Goal: Information Seeking & Learning: Learn about a topic

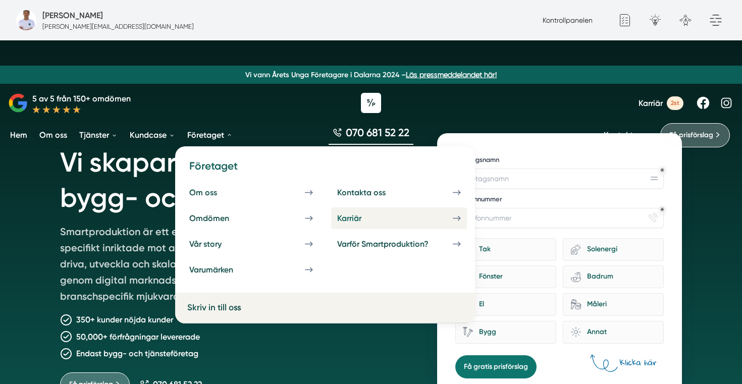
click at [360, 219] on div "Karriär" at bounding box center [361, 219] width 48 height 10
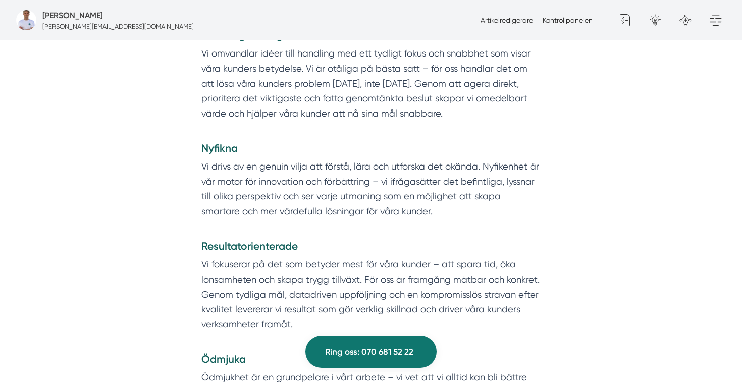
scroll to position [1499, 0]
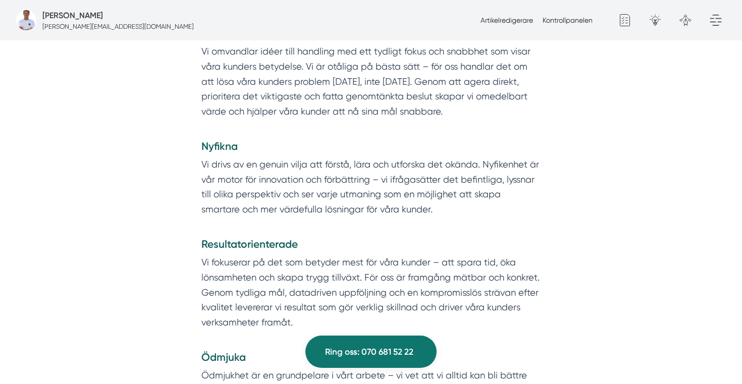
click at [254, 187] on p "Vi drivs av en genuin vilja att förstå, lära och utforska det okända. Nyfikenhe…" at bounding box center [370, 194] width 339 height 75
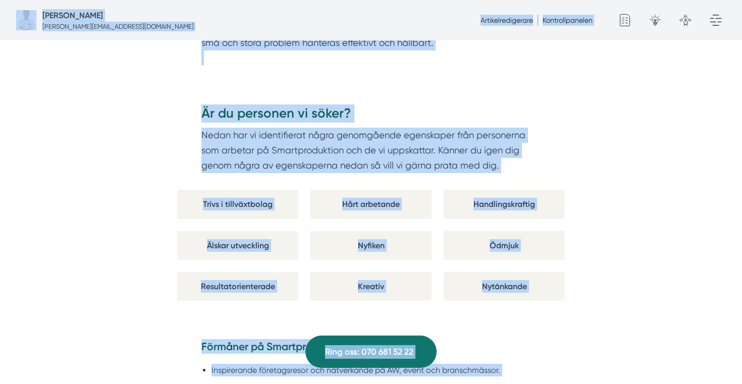
copy body "Fredrik Weberbauer fredrik.weberbauer@smartproduktion.se Artikelredigerare Kont…"
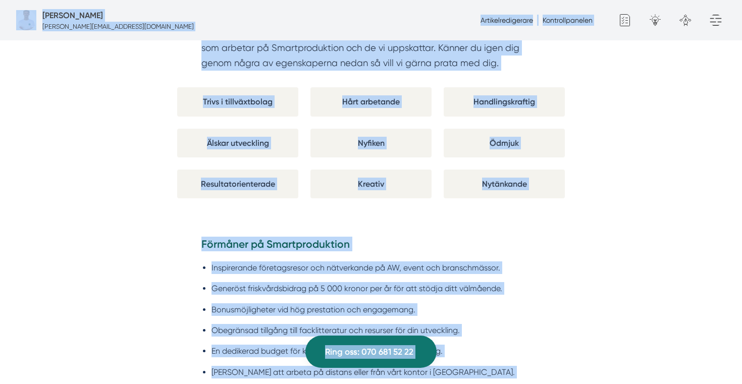
scroll to position [2792, 0]
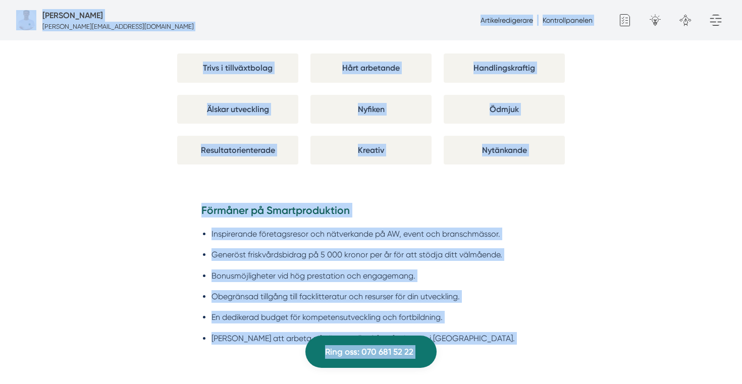
click at [252, 228] on li "Inspirerande företagsresor och nätverkande på AW, event och branschmässor." at bounding box center [376, 234] width 329 height 13
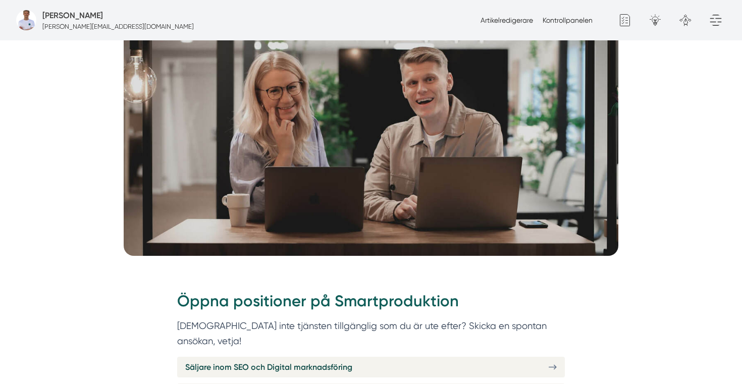
scroll to position [273, 0]
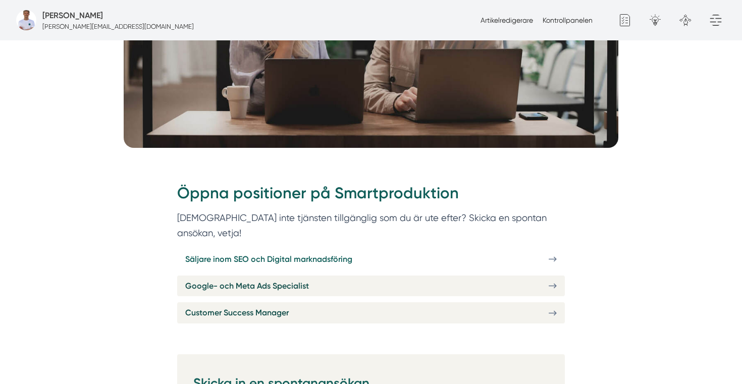
click at [244, 253] on span "Säljare inom SEO och Digital marknadsföring" at bounding box center [268, 259] width 167 height 13
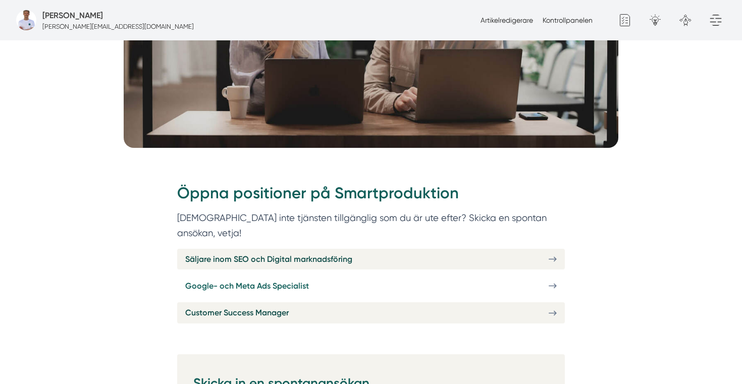
click at [251, 280] on span "Google- och Meta Ads Specialist" at bounding box center [247, 286] width 124 height 13
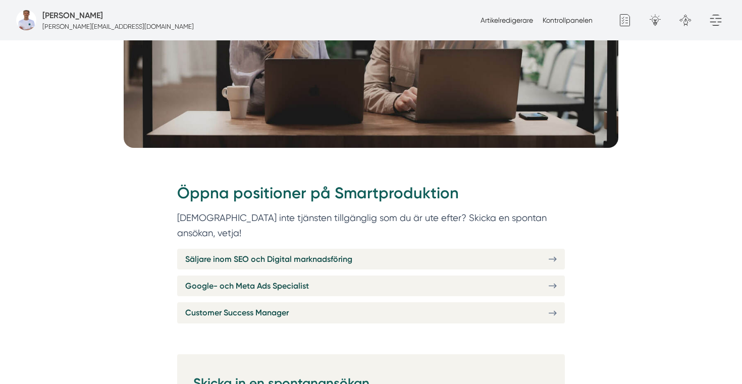
click at [224, 314] on div "Öppna positioner på Smartproduktion Finns inte tjänsten tillgänglig som du är u…" at bounding box center [371, 253] width 388 height 154
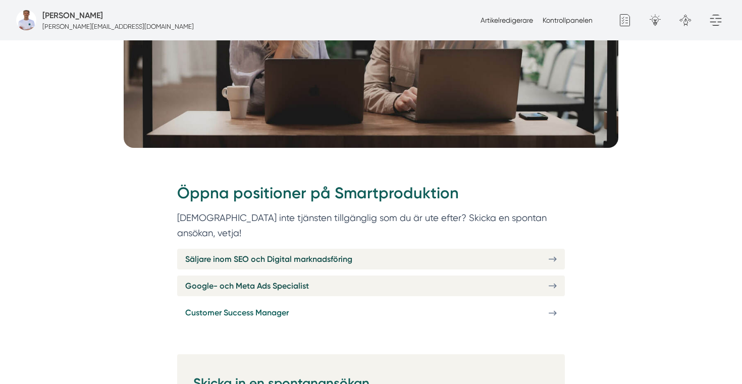
click at [214, 306] on span "Customer Success Manager" at bounding box center [237, 312] width 104 height 13
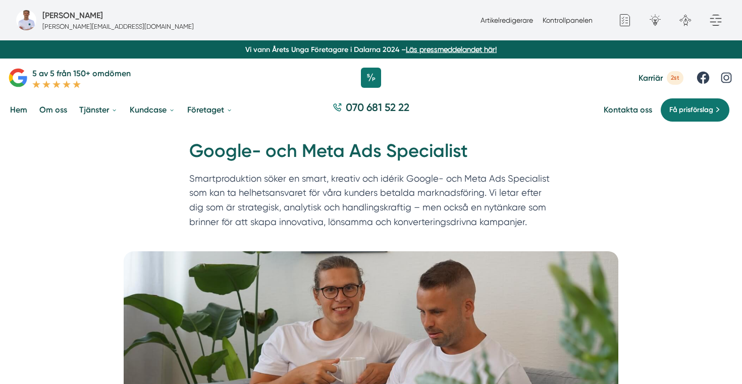
click at [397, 291] on img at bounding box center [371, 367] width 495 height 232
